Goal: Obtain resource: Download file/media

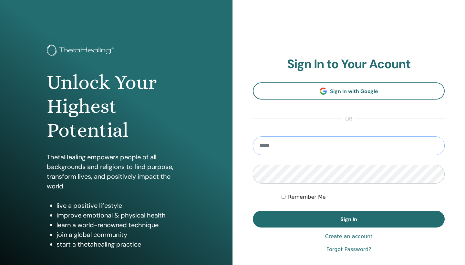
type input "**********"
click at [349, 219] on button "Sign In" at bounding box center [349, 218] width 192 height 17
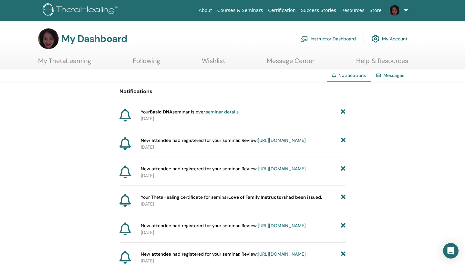
click at [320, 38] on link "Instructor Dashboard" at bounding box center [328, 39] width 56 height 14
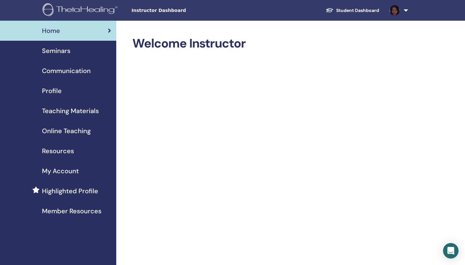
click at [70, 111] on span "Teaching Materials" at bounding box center [70, 111] width 57 height 10
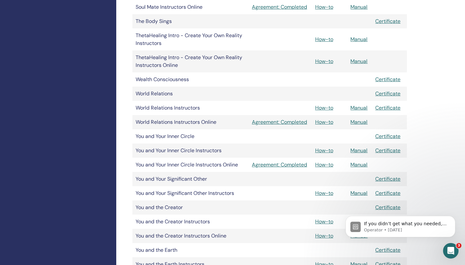
scroll to position [824, 0]
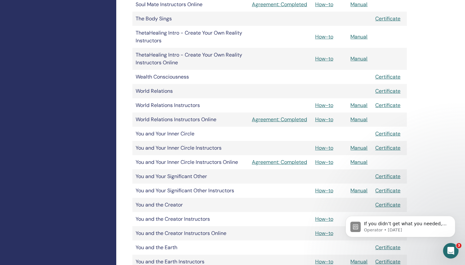
click at [360, 104] on link "Manual" at bounding box center [358, 105] width 17 height 7
